Goal: Task Accomplishment & Management: Use online tool/utility

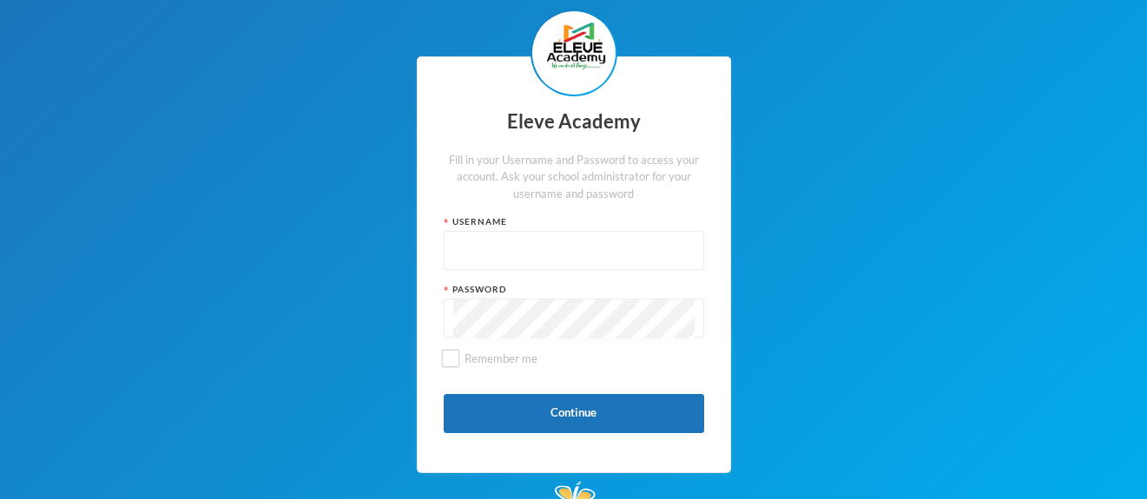
click at [610, 240] on input "text" at bounding box center [573, 251] width 241 height 39
type input "Admin"
click at [453, 366] on input "Remember me" at bounding box center [450, 359] width 18 height 18
checkbox input "true"
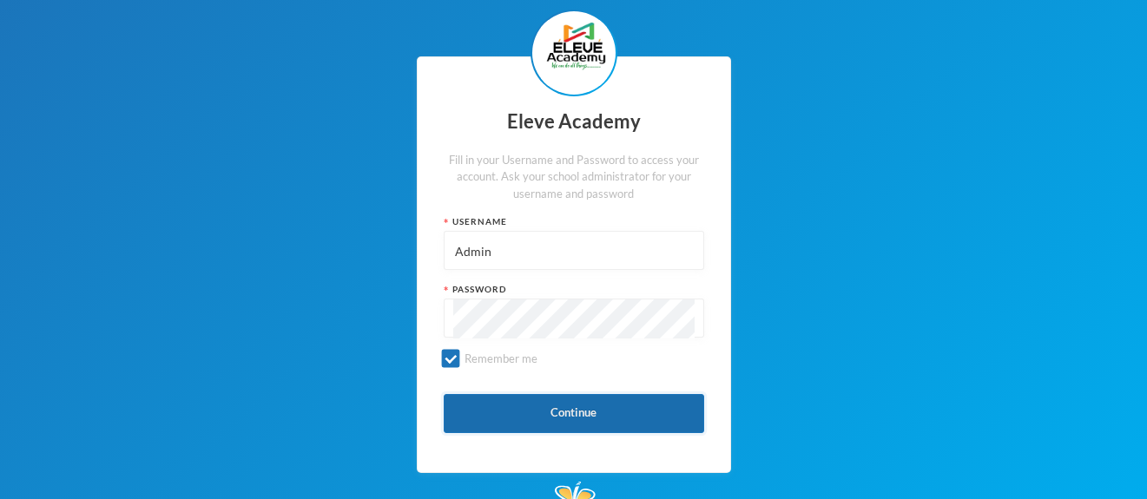
click at [568, 411] on button "Continue" at bounding box center [574, 413] width 260 height 39
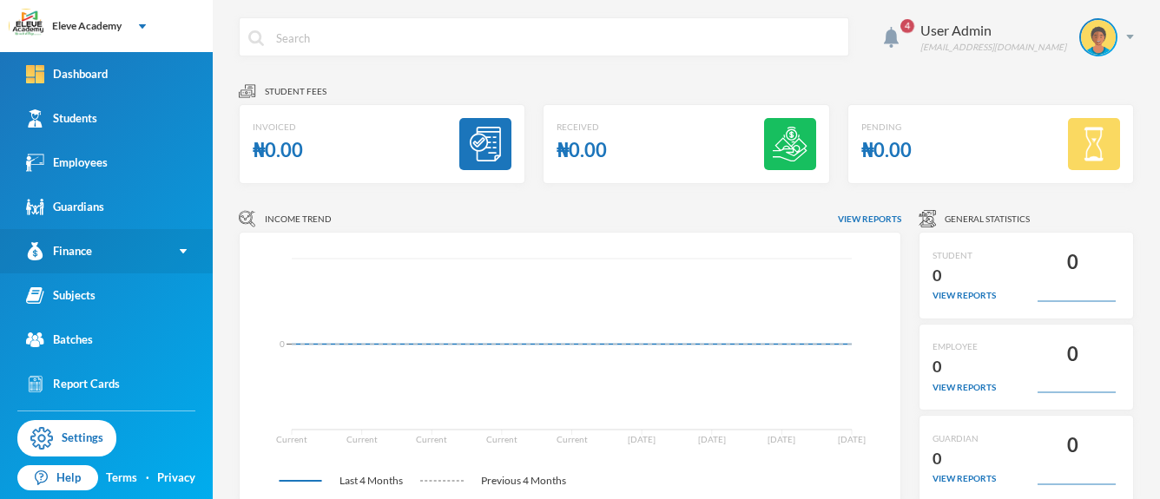
click at [146, 246] on link "Finance" at bounding box center [106, 251] width 213 height 44
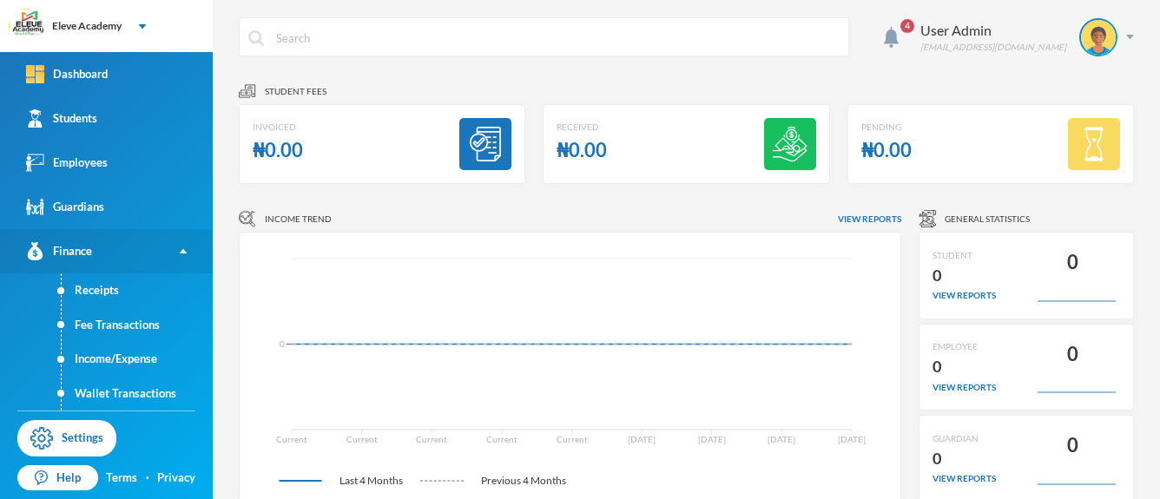
click at [146, 246] on link "Finance" at bounding box center [106, 251] width 213 height 44
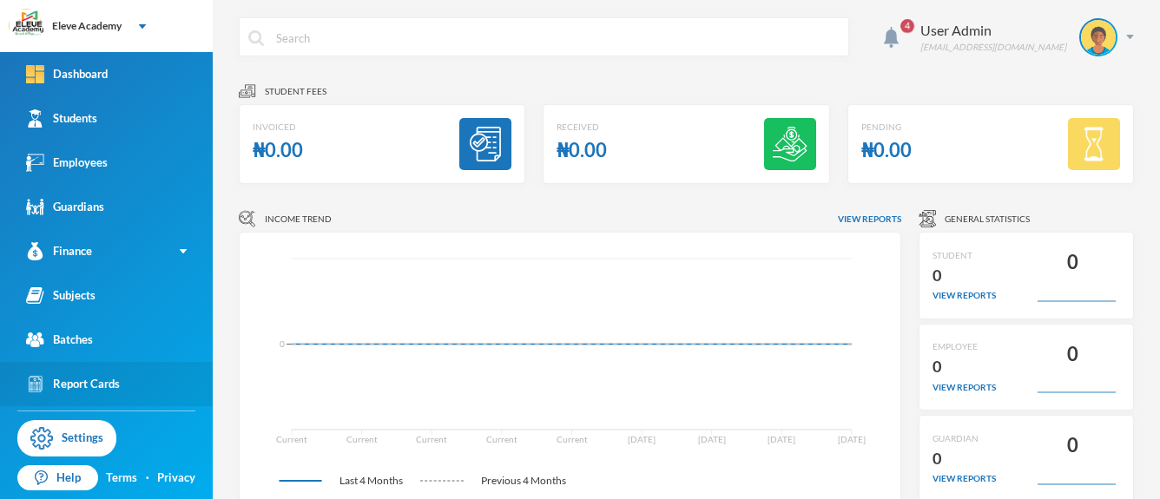
click at [95, 379] on div "Report Cards" at bounding box center [73, 384] width 94 height 18
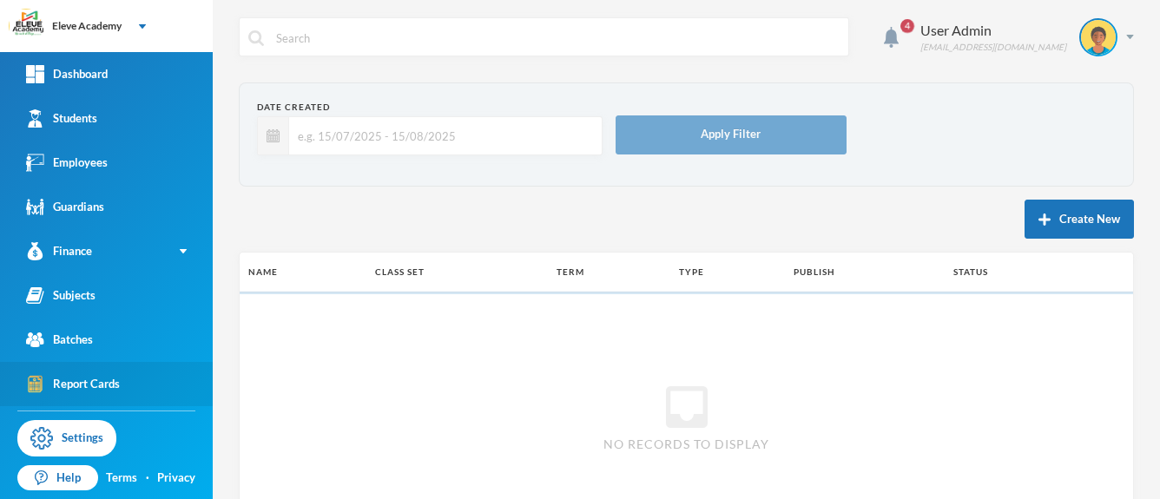
click at [95, 379] on div "Report Cards" at bounding box center [73, 384] width 94 height 18
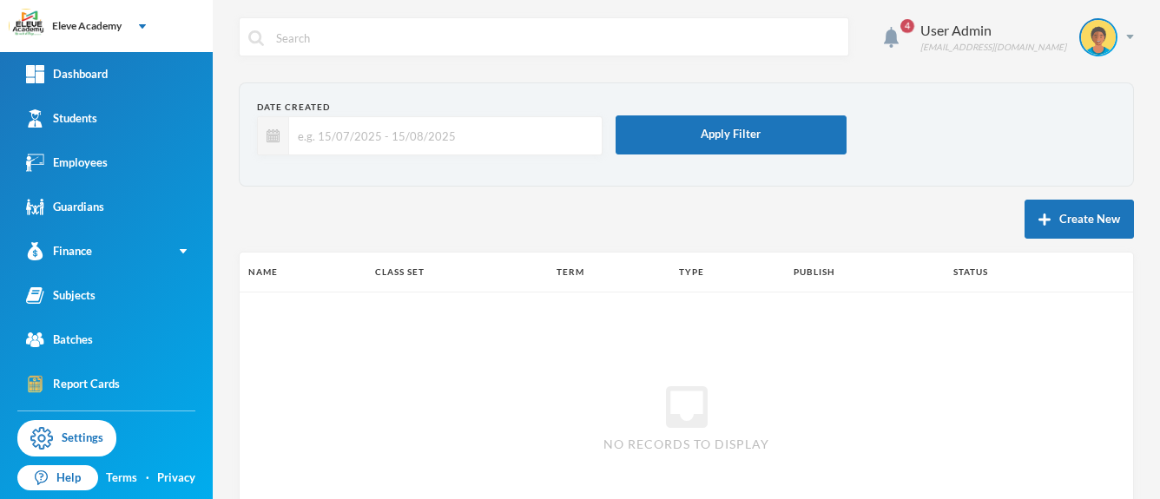
click at [267, 273] on th "Name" at bounding box center [303, 272] width 127 height 39
click at [1040, 213] on button "Create New" at bounding box center [1078, 219] width 109 height 39
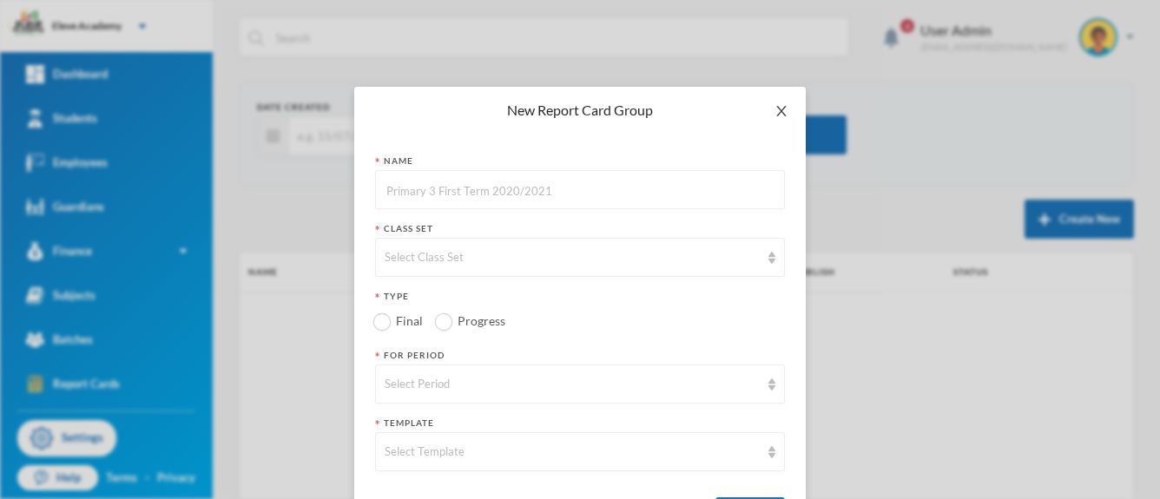
click at [778, 109] on icon "icon: close" at bounding box center [781, 111] width 14 height 14
